Goal: Go to known website: Access a specific website the user already knows

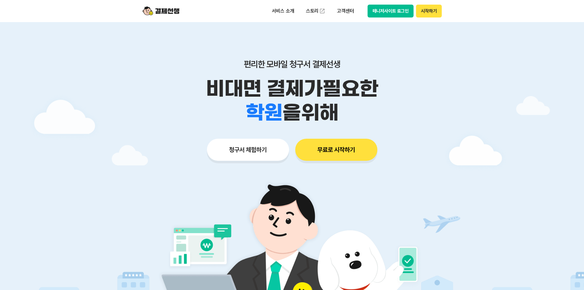
click at [390, 13] on button "매니저사이트 로그인" at bounding box center [390, 11] width 46 height 13
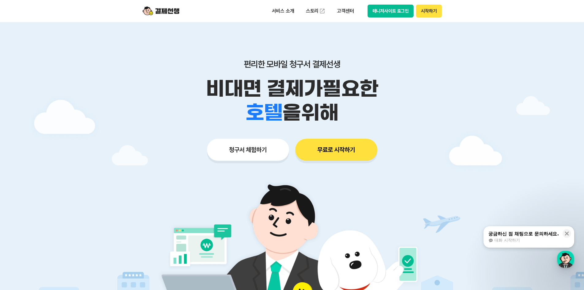
click at [395, 8] on button "매니저사이트 로그인" at bounding box center [390, 11] width 46 height 13
click at [389, 10] on button "매니저사이트 로그인" at bounding box center [390, 11] width 46 height 13
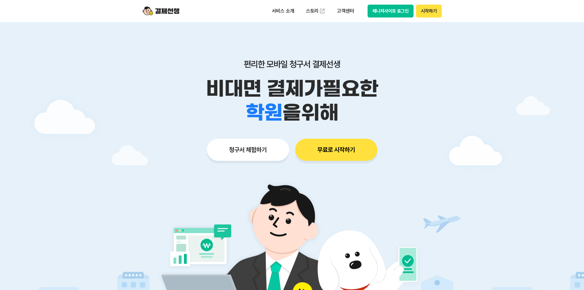
click at [393, 9] on button "매니저사이트 로그인" at bounding box center [390, 11] width 46 height 13
click at [382, 10] on button "매니저사이트 로그인" at bounding box center [390, 11] width 46 height 13
